Goal: Information Seeking & Learning: Learn about a topic

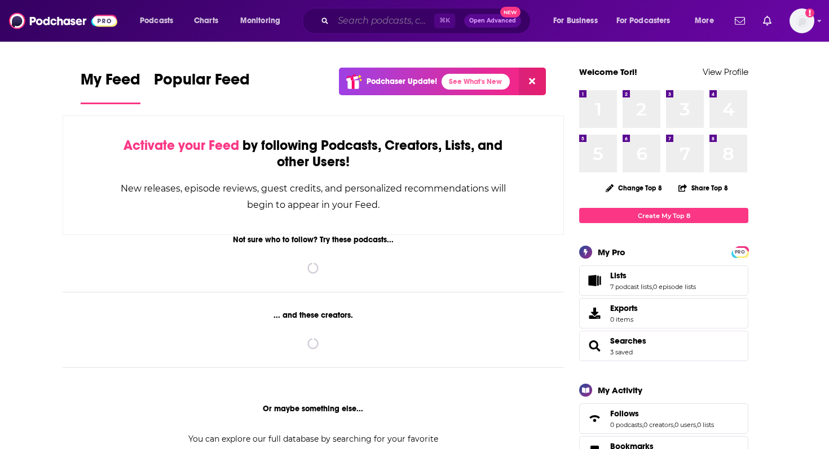
click at [348, 26] on input "Search podcasts, credits, & more..." at bounding box center [383, 21] width 101 height 18
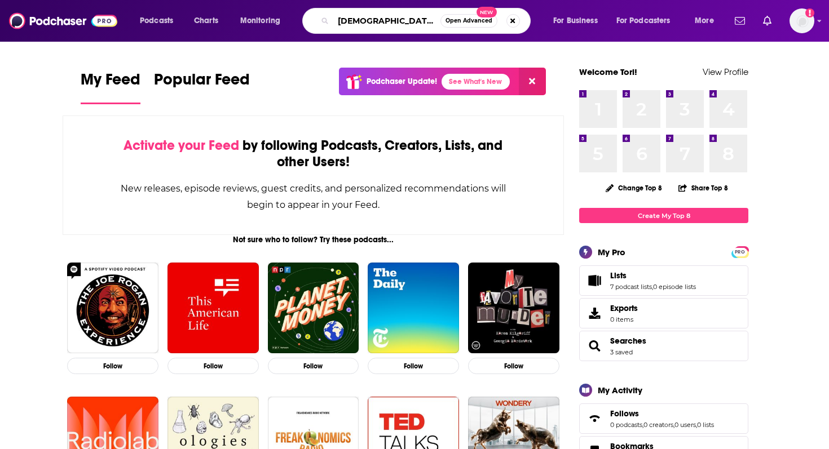
type input "[DEMOGRAPHIC_DATA] author"
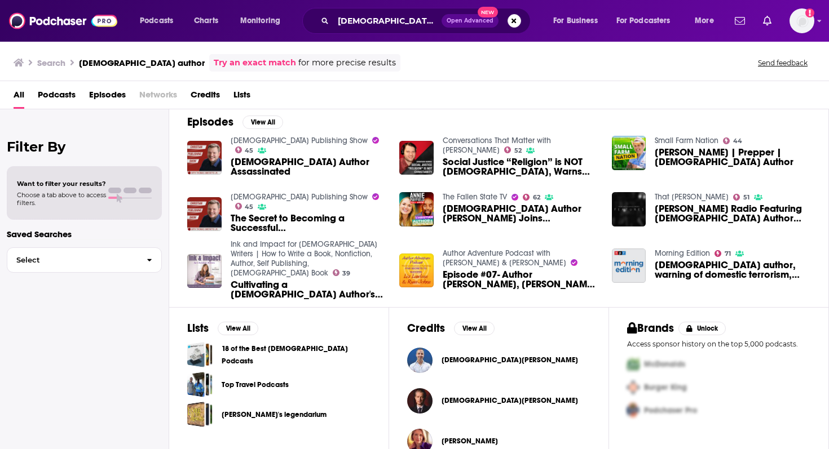
scroll to position [167, 0]
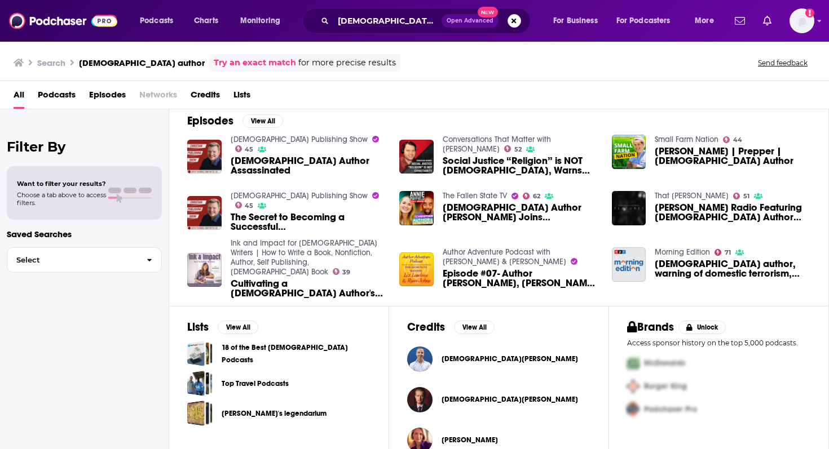
click at [263, 348] on link "18 of the Best [DEMOGRAPHIC_DATA] Podcasts" at bounding box center [296, 354] width 149 height 25
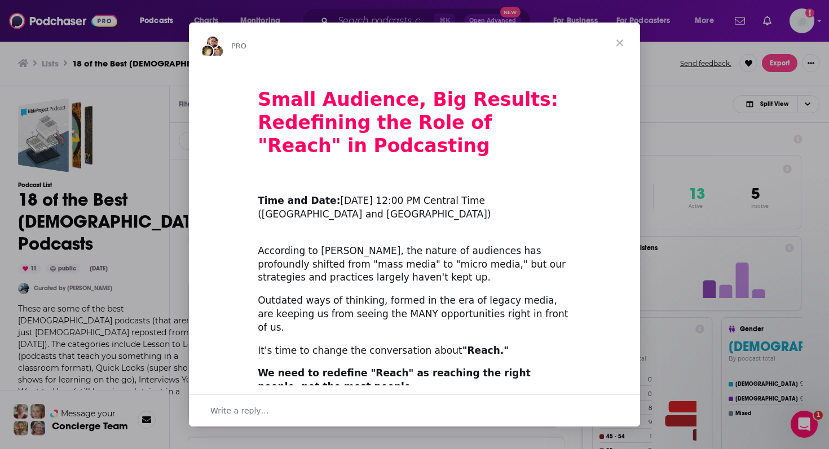
scroll to position [565, 0]
click at [617, 40] on span "Close" at bounding box center [619, 43] width 41 height 41
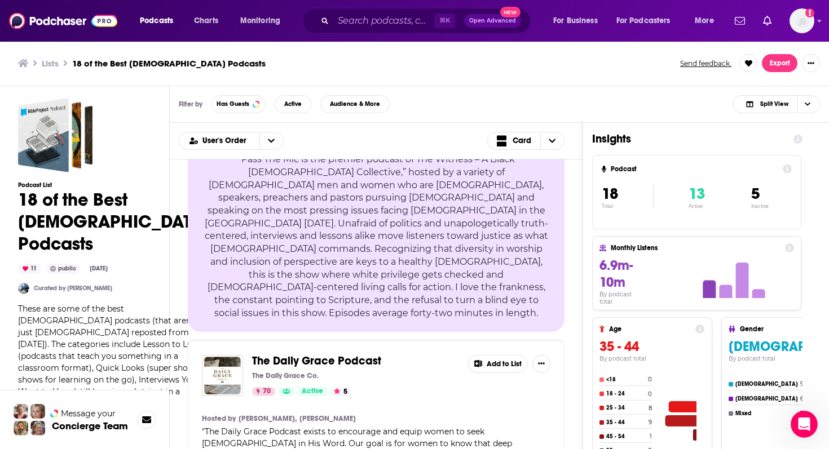
scroll to position [1973, 0]
click at [280, 353] on span "The Daily Grace Podcast" at bounding box center [316, 360] width 129 height 14
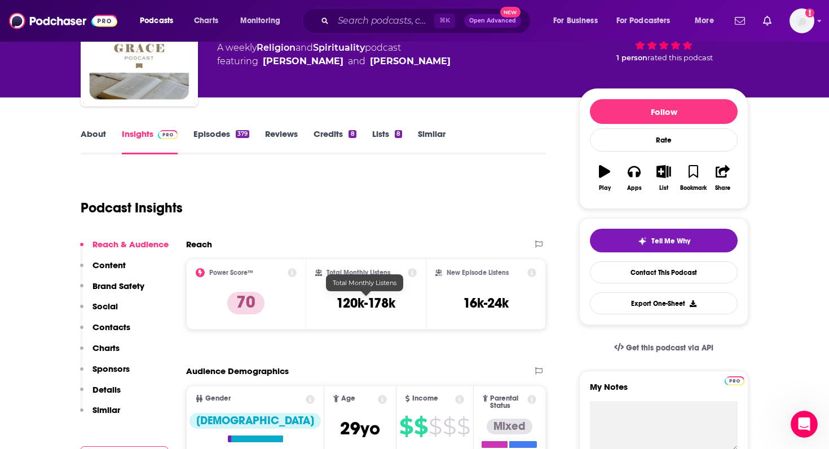
scroll to position [86, 0]
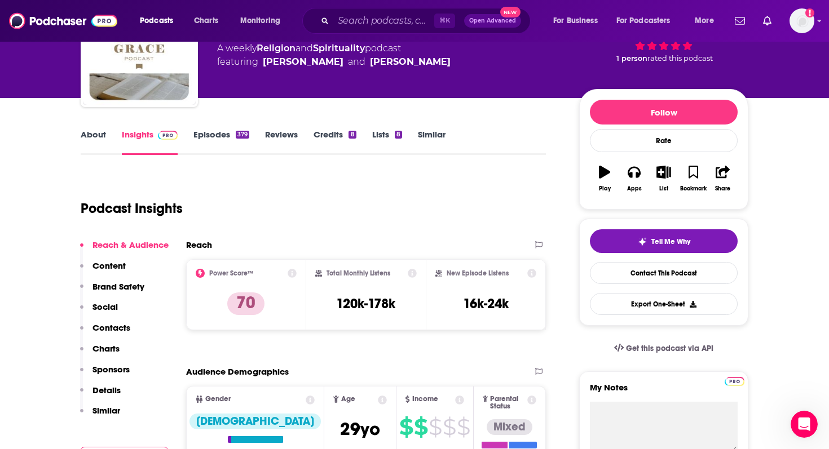
click at [101, 135] on link "About" at bounding box center [93, 142] width 25 height 26
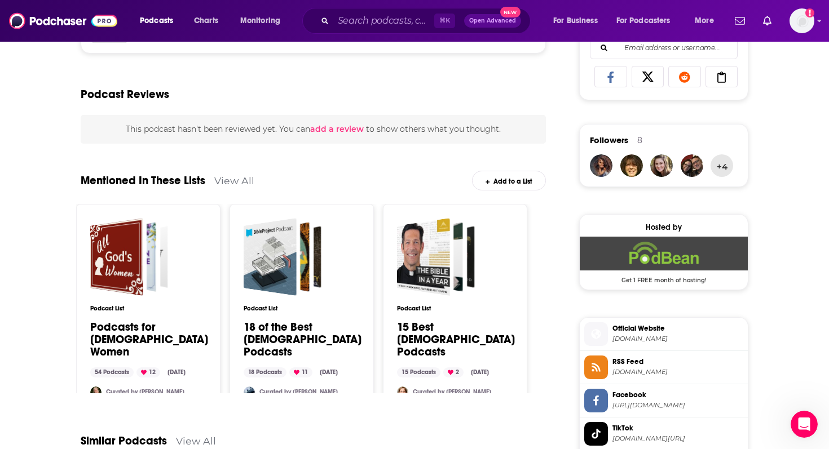
scroll to position [744, 0]
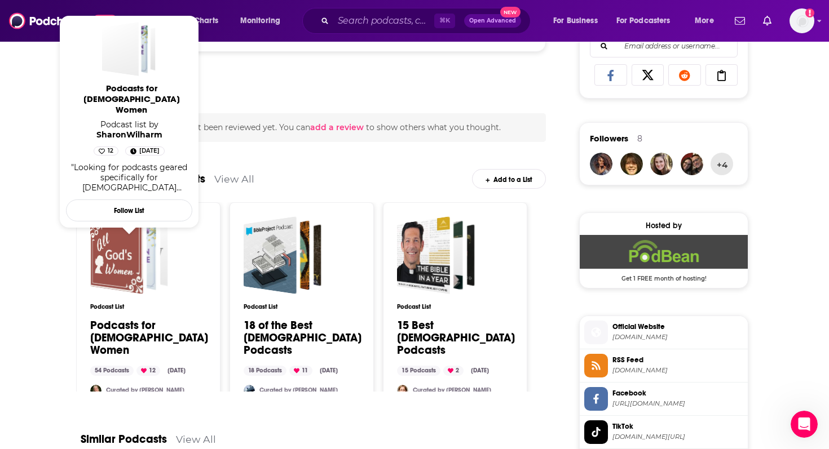
click at [162, 273] on div "Podcasts for Christian Women" at bounding box center [147, 255] width 41 height 62
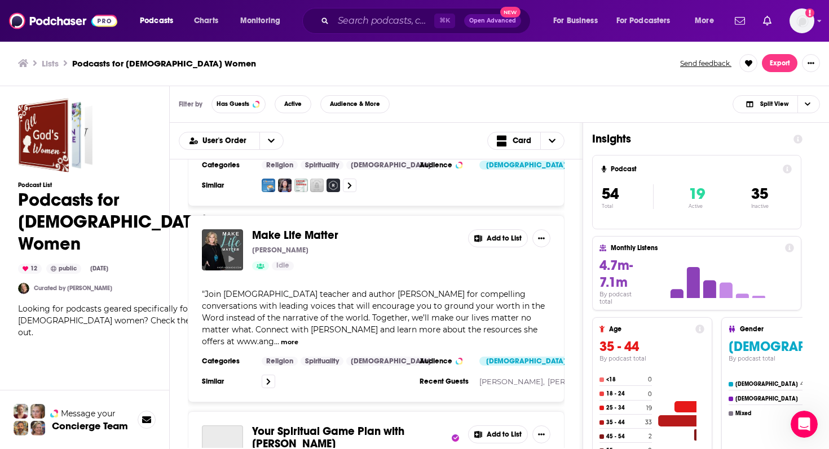
scroll to position [559, 0]
click at [298, 337] on button "more" at bounding box center [289, 342] width 17 height 10
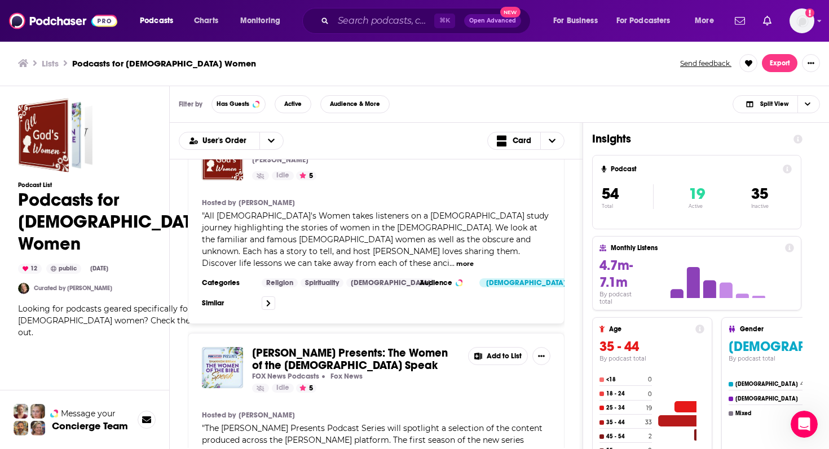
scroll to position [0, 0]
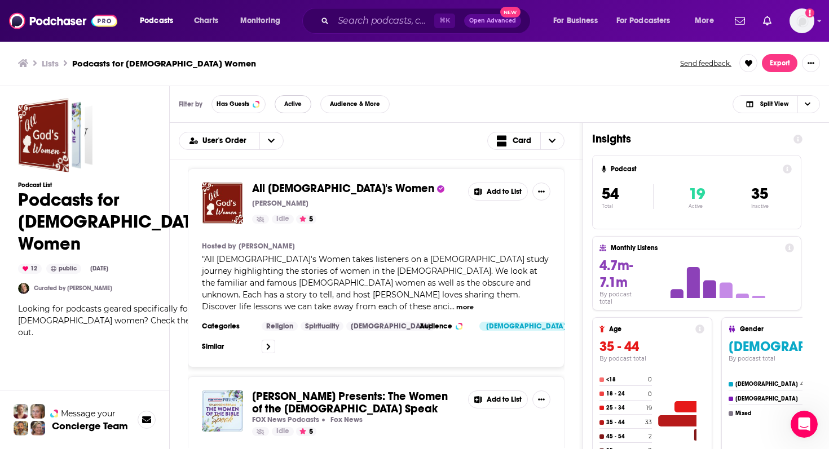
click at [289, 111] on button "Active" at bounding box center [293, 104] width 37 height 18
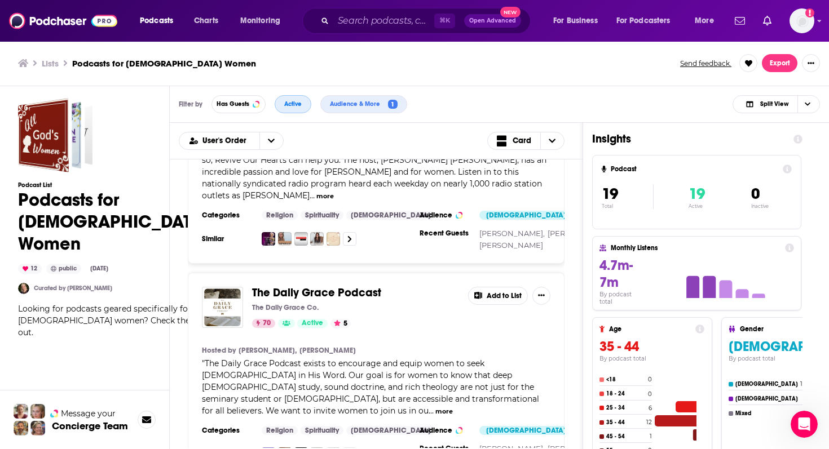
scroll to position [331, 0]
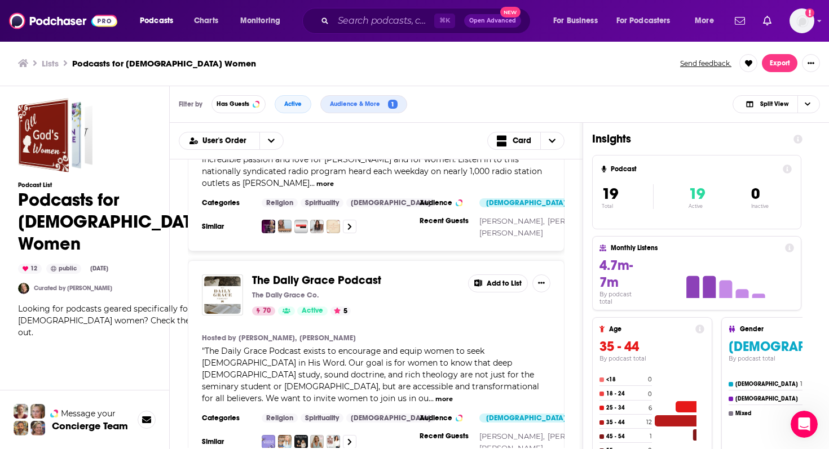
click at [276, 273] on span "The Daily Grace Podcast" at bounding box center [316, 280] width 129 height 14
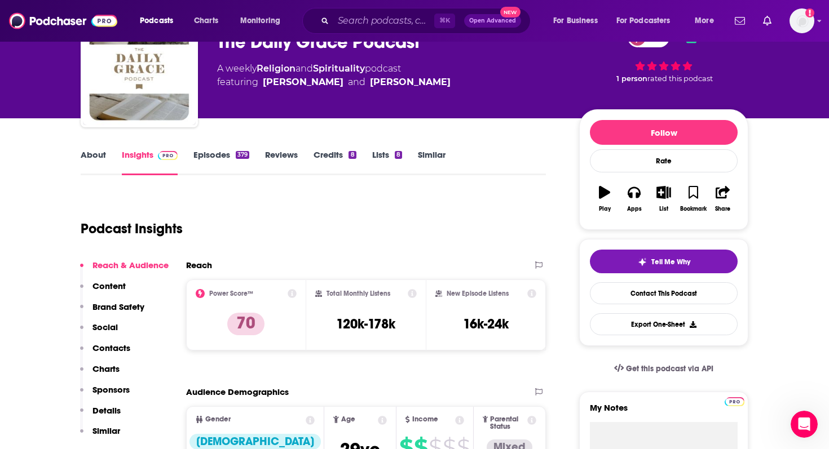
scroll to position [83, 0]
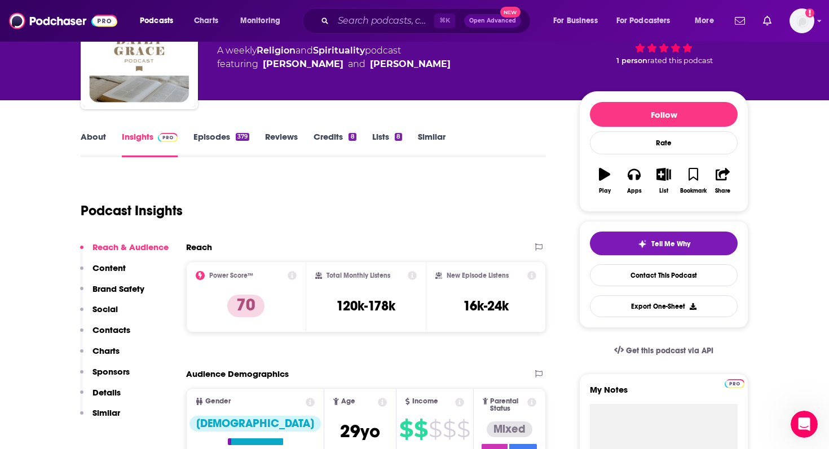
click at [90, 141] on link "About" at bounding box center [93, 144] width 25 height 26
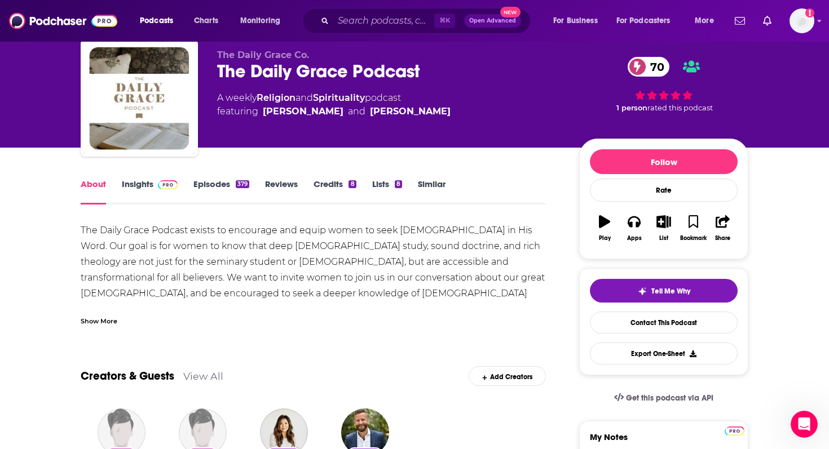
scroll to position [25, 0]
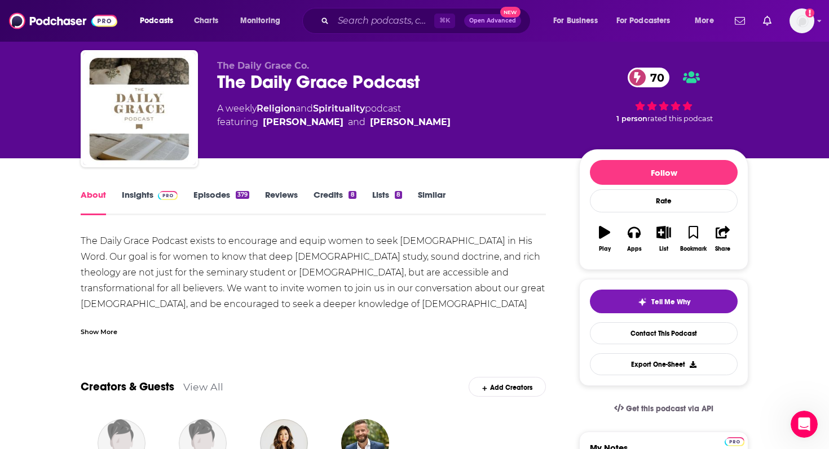
click at [126, 191] on link "Insights" at bounding box center [150, 202] width 56 height 26
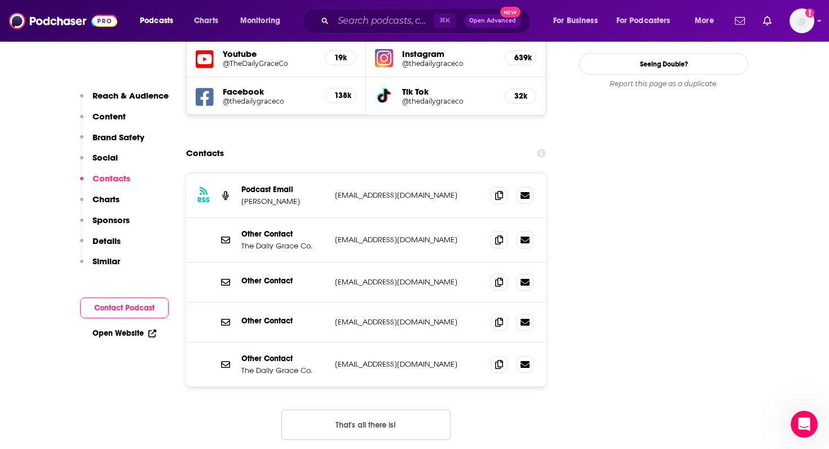
scroll to position [1362, 0]
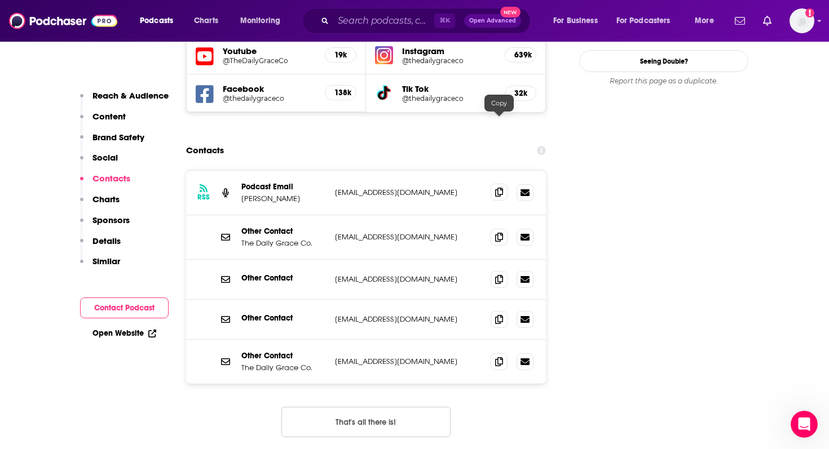
click at [497, 188] on icon at bounding box center [499, 192] width 8 height 9
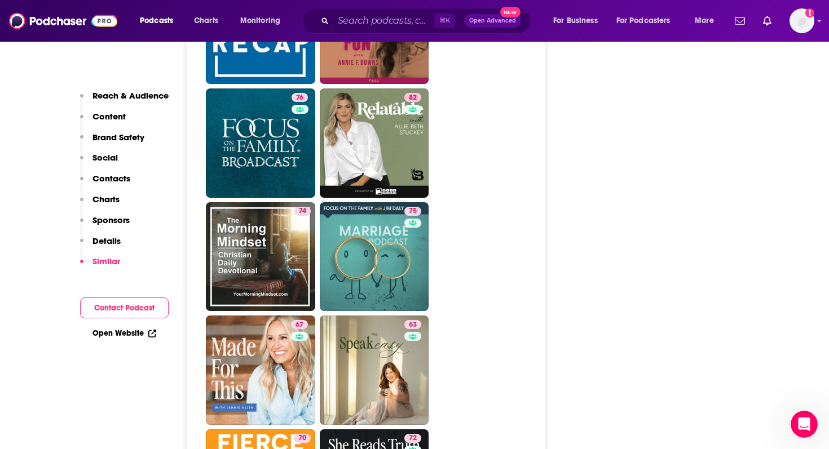
scroll to position [2914, 0]
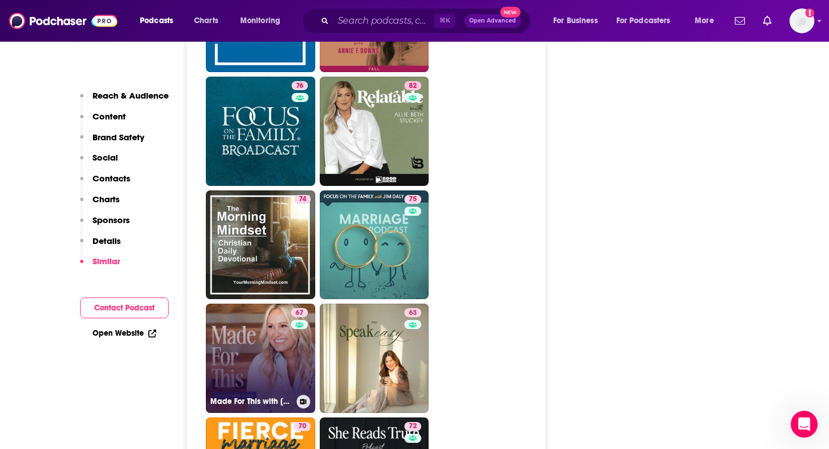
click at [270, 304] on link "67 Made For This with [PERSON_NAME]" at bounding box center [260, 358] width 109 height 109
type input "[URL][DOMAIN_NAME][PERSON_NAME]"
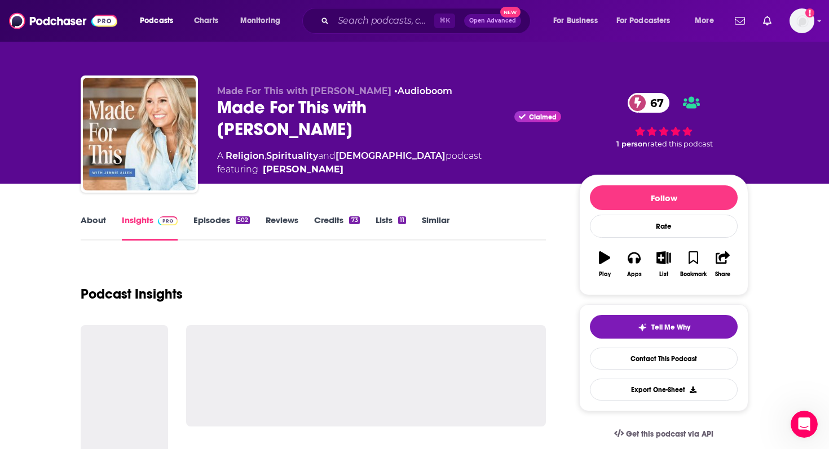
click at [91, 219] on link "About" at bounding box center [93, 228] width 25 height 26
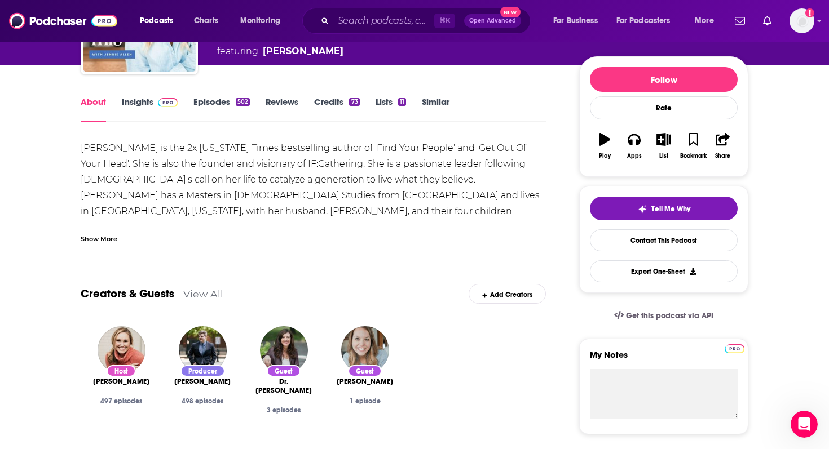
scroll to position [67, 0]
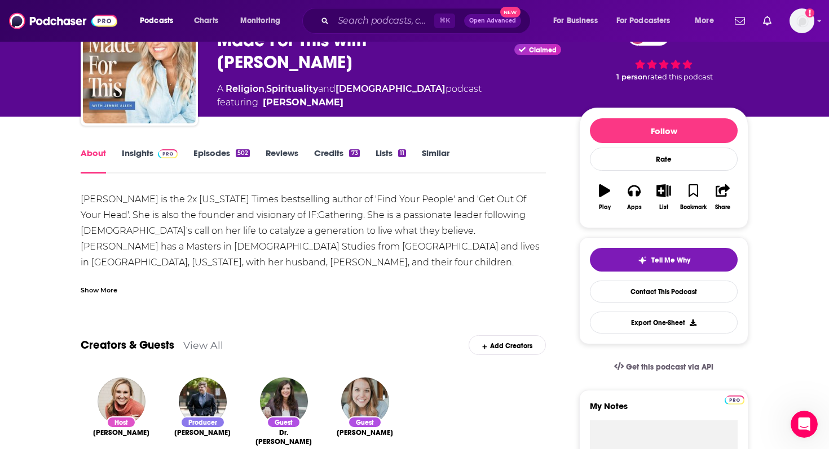
click at [134, 162] on link "Insights" at bounding box center [150, 161] width 56 height 26
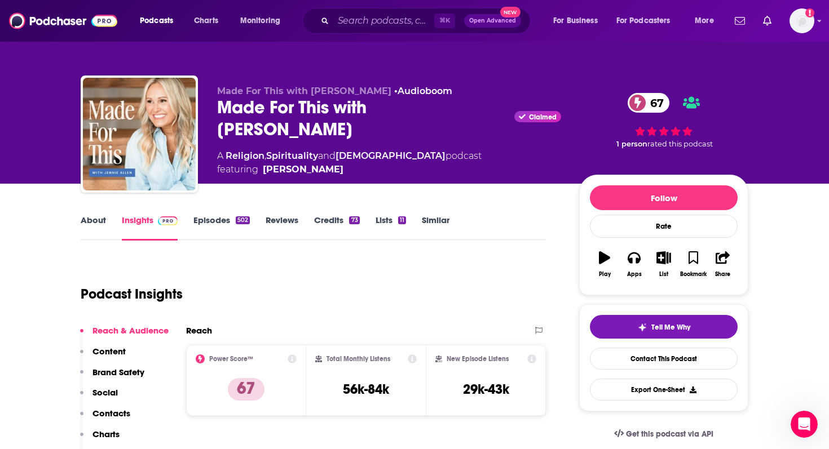
click at [225, 223] on link "Episodes 502" at bounding box center [221, 228] width 56 height 26
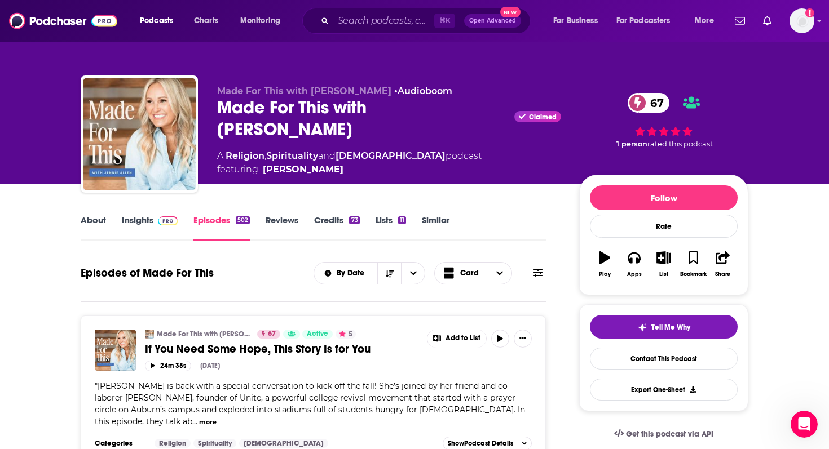
click at [103, 228] on link "About" at bounding box center [93, 228] width 25 height 26
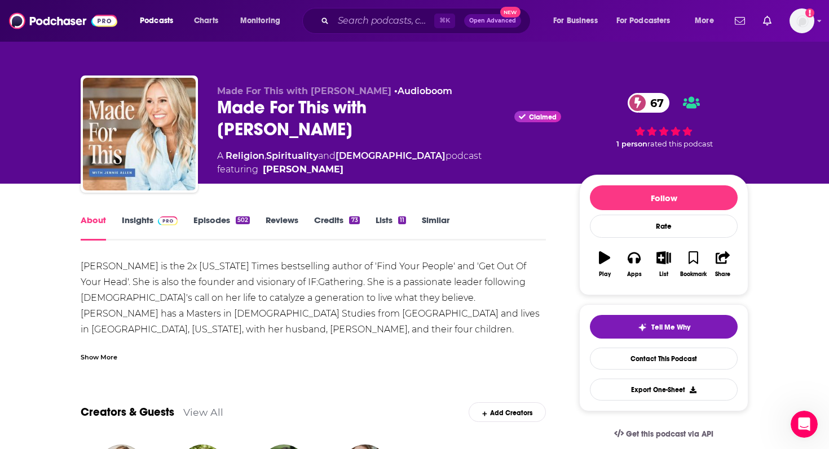
click at [139, 222] on link "Insights" at bounding box center [150, 228] width 56 height 26
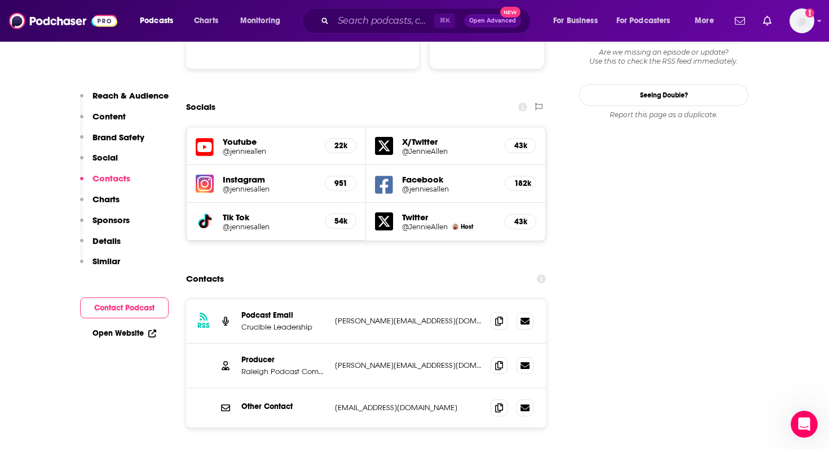
scroll to position [1382, 0]
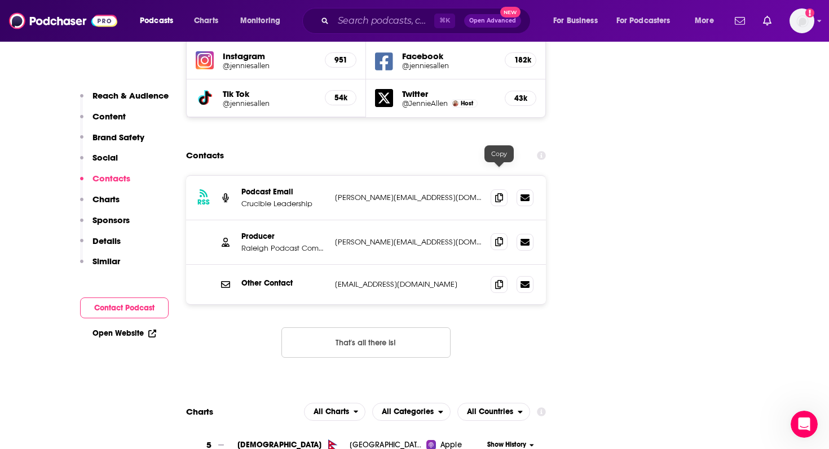
click at [496, 237] on icon at bounding box center [499, 241] width 8 height 9
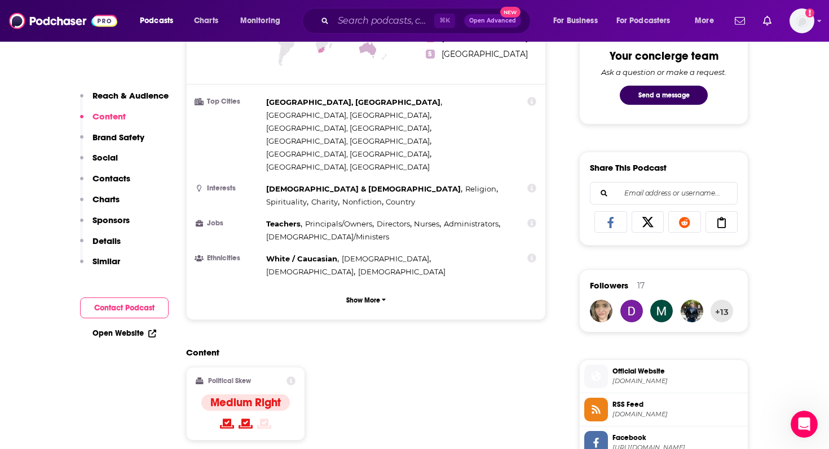
scroll to position [0, 0]
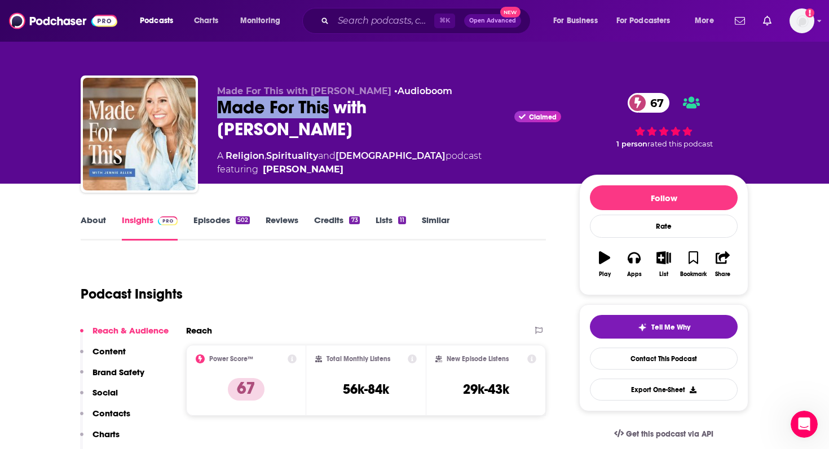
drag, startPoint x: 221, startPoint y: 108, endPoint x: 328, endPoint y: 107, distance: 106.5
click at [328, 107] on div "Made For This with [PERSON_NAME] Claimed 67" at bounding box center [389, 118] width 344 height 44
